Goal: Task Accomplishment & Management: Use online tool/utility

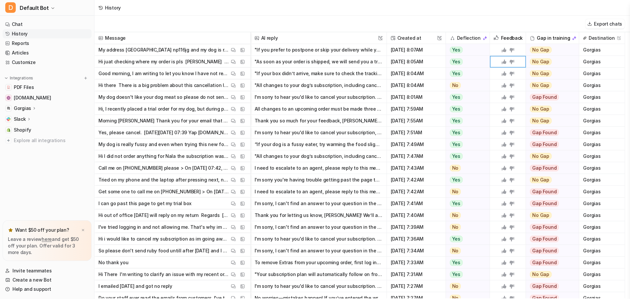
scroll to position [1298, 0]
click at [17, 24] on link "Chat" at bounding box center [47, 24] width 89 height 9
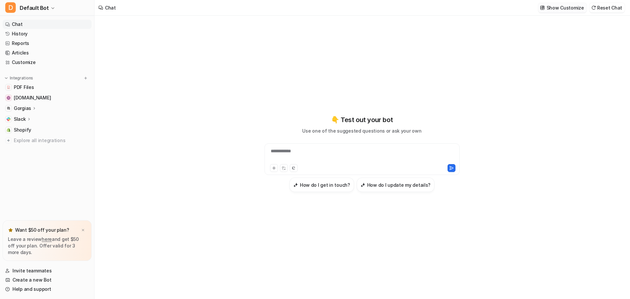
click at [557, 9] on p "Show Customize" at bounding box center [564, 7] width 37 height 7
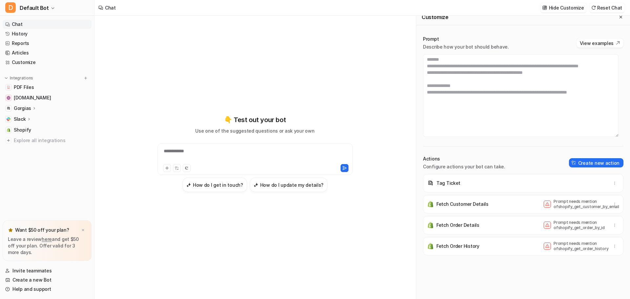
scroll to position [462, 0]
click at [477, 108] on textarea at bounding box center [520, 95] width 195 height 83
drag, startPoint x: 592, startPoint y: 126, endPoint x: 423, endPoint y: 104, distance: 169.9
click at [423, 104] on textarea at bounding box center [520, 95] width 195 height 83
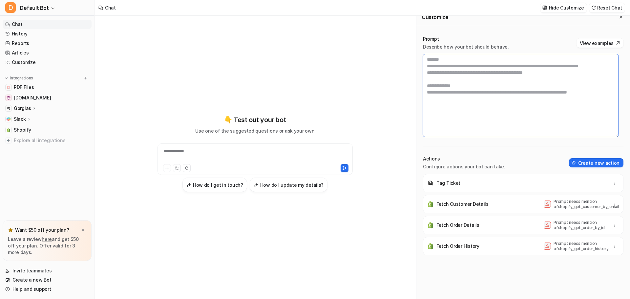
type textarea "**********"
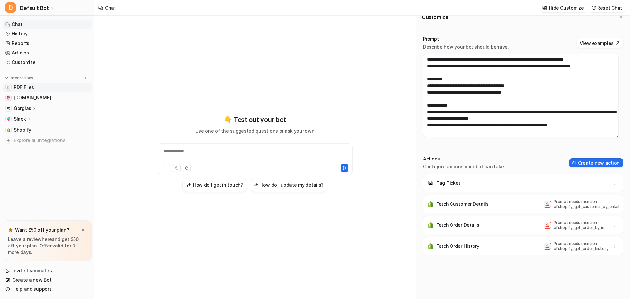
click at [31, 87] on span "PDF Files" at bounding box center [24, 87] width 20 height 7
click at [28, 90] on span "PDF Files" at bounding box center [24, 87] width 20 height 7
click at [20, 87] on span "PDF Files" at bounding box center [24, 87] width 20 height 7
